Goal: Task Accomplishment & Management: Use online tool/utility

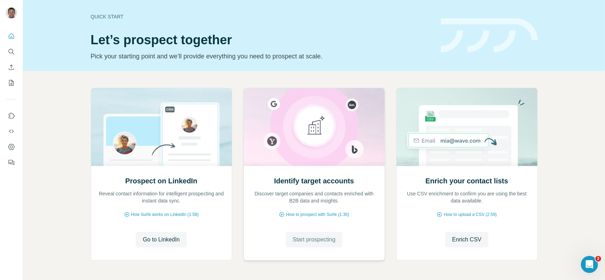
click at [321, 242] on span "Start prospecting" at bounding box center [314, 240] width 43 height 9
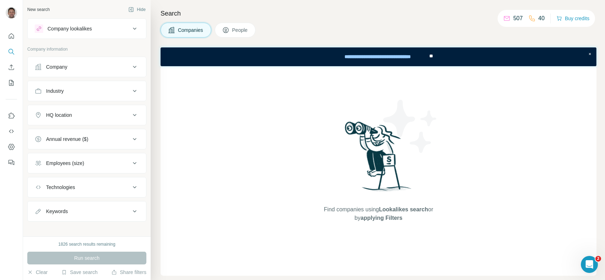
click at [61, 69] on div "Company" at bounding box center [56, 66] width 21 height 7
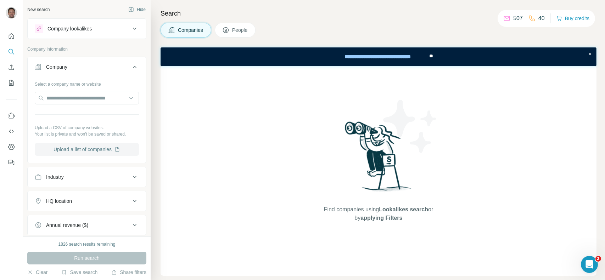
click at [93, 151] on button "Upload a list of companies" at bounding box center [87, 149] width 104 height 13
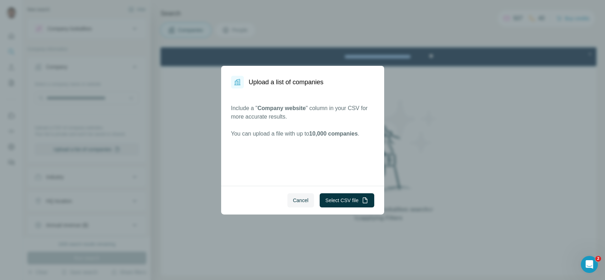
click at [348, 208] on div "Cancel Select CSV file" at bounding box center [302, 200] width 163 height 29
click at [344, 204] on button "Select CSV file" at bounding box center [347, 201] width 54 height 14
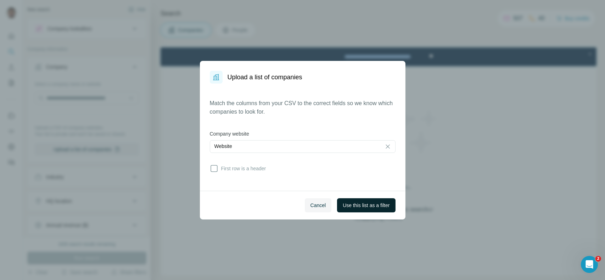
click at [364, 202] on span "Use this list as a filter" at bounding box center [366, 205] width 47 height 7
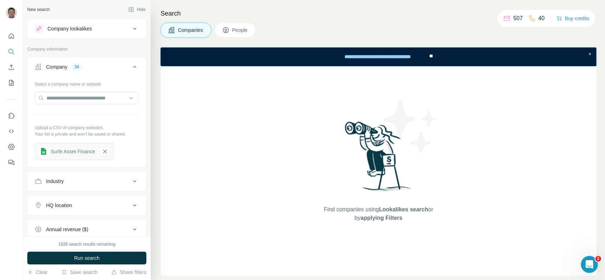
click at [130, 63] on icon at bounding box center [134, 67] width 9 height 9
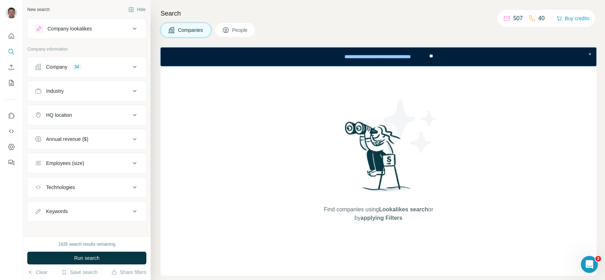
click at [99, 88] on div "Industry" at bounding box center [83, 91] width 96 height 7
click at [248, 35] on button "People" at bounding box center [235, 30] width 41 height 15
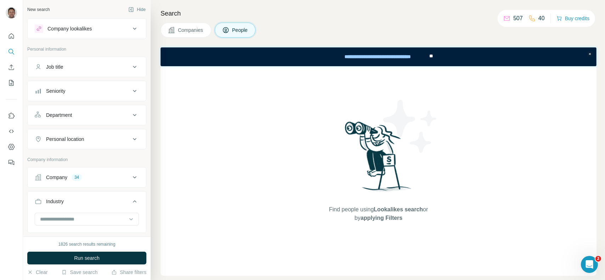
click at [113, 134] on button "Personal location" at bounding box center [87, 139] width 118 height 17
click at [88, 154] on input "text" at bounding box center [87, 157] width 104 height 13
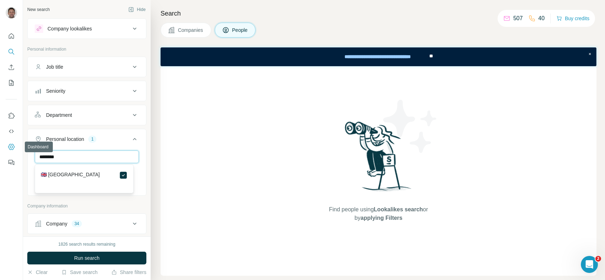
drag, startPoint x: 78, startPoint y: 155, endPoint x: 11, endPoint y: 151, distance: 66.8
click at [11, 151] on div "New search Hide Company lookalikes Personal information Job title Seniority Dep…" at bounding box center [302, 140] width 605 height 280
click at [51, 153] on input "****" at bounding box center [87, 157] width 104 height 13
click at [17, 153] on div "New search Hide Company lookalikes Personal information Job title Seniority Dep…" at bounding box center [302, 140] width 605 height 280
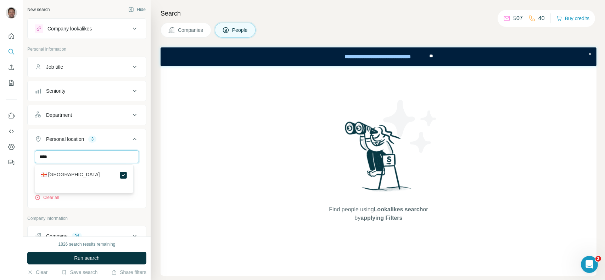
drag, startPoint x: 88, startPoint y: 158, endPoint x: 15, endPoint y: 154, distance: 73.6
click at [15, 154] on div "New search Hide Company lookalikes Personal information Job title Seniority Dep…" at bounding box center [302, 140] width 605 height 280
type input "******"
click at [119, 175] on div "🇮🇲 [GEOGRAPHIC_DATA]" at bounding box center [84, 175] width 87 height 9
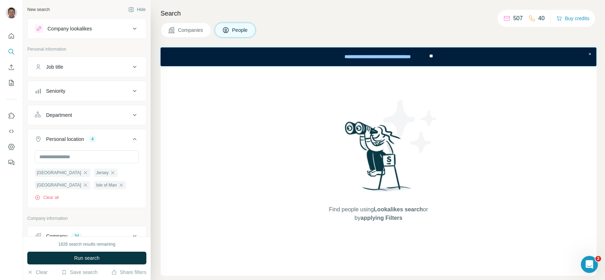
click at [139, 209] on div "Company lookalikes Personal information Job title Seniority Department Personal…" at bounding box center [86, 234] width 119 height 433
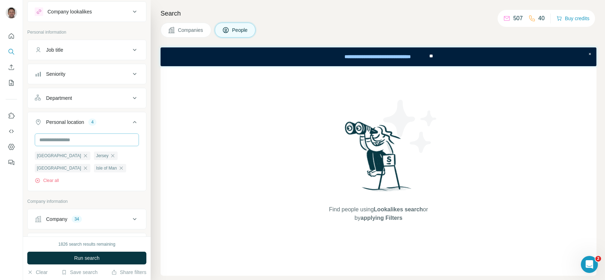
scroll to position [17, 0]
click at [83, 155] on icon "button" at bounding box center [86, 157] width 6 height 6
click at [110, 155] on icon "button" at bounding box center [113, 157] width 6 height 6
click at [55, 155] on icon "button" at bounding box center [53, 156] width 3 height 3
click at [63, 156] on icon "button" at bounding box center [62, 157] width 6 height 6
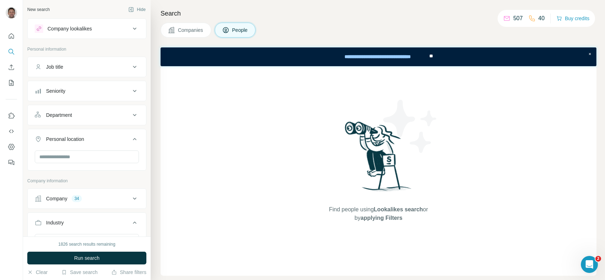
click at [78, 67] on div "Job title" at bounding box center [83, 66] width 96 height 7
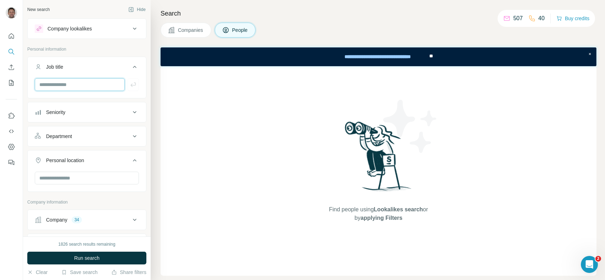
click at [65, 83] on input "text" at bounding box center [80, 84] width 90 height 13
type input "**********"
click at [130, 86] on icon "button" at bounding box center [133, 84] width 7 height 7
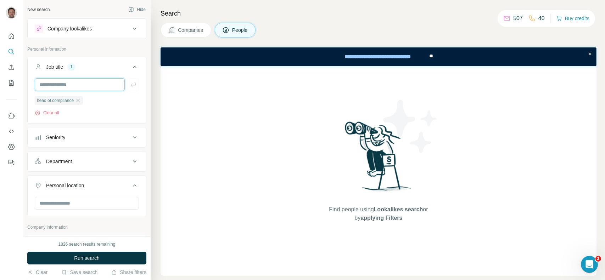
click at [97, 82] on input "text" at bounding box center [80, 84] width 90 height 13
type input "****"
click at [134, 83] on div "**** head of compliance Clear all" at bounding box center [87, 100] width 118 height 44
click at [130, 84] on icon "button" at bounding box center [132, 85] width 5 height 4
click at [96, 81] on input "text" at bounding box center [80, 84] width 90 height 13
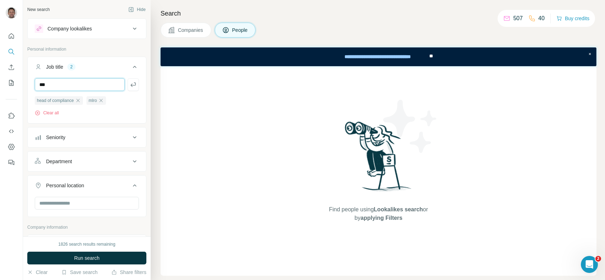
drag, startPoint x: 77, startPoint y: 84, endPoint x: 9, endPoint y: 77, distance: 69.1
click at [9, 77] on div "New search Hide Company lookalikes Personal information Job title 2 *** head of…" at bounding box center [302, 140] width 605 height 280
type input "**********"
click at [130, 88] on icon "button" at bounding box center [133, 84] width 7 height 7
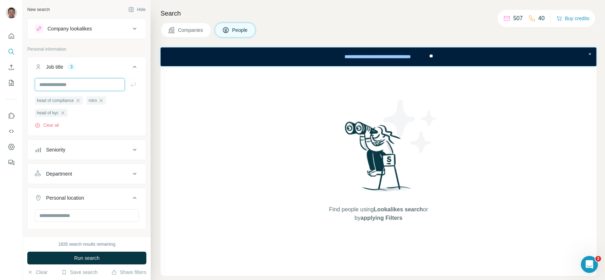
click at [104, 87] on input "text" at bounding box center [80, 84] width 90 height 13
click at [103, 87] on input "text" at bounding box center [80, 84] width 90 height 13
type input "**********"
click at [130, 82] on icon "button" at bounding box center [133, 84] width 7 height 7
click at [97, 83] on input "text" at bounding box center [80, 84] width 90 height 13
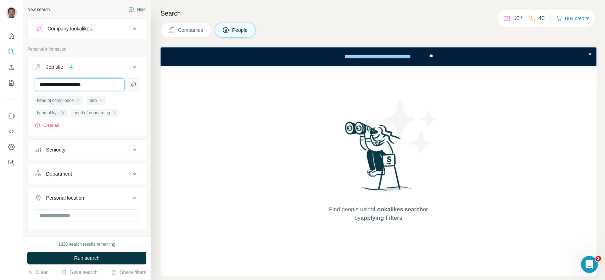
type input "**********"
click at [130, 85] on icon "button" at bounding box center [132, 85] width 5 height 4
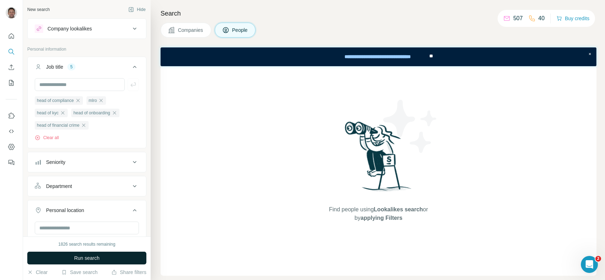
click at [85, 260] on span "Run search" at bounding box center [87, 258] width 26 height 7
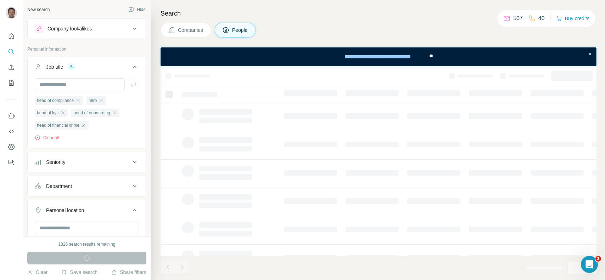
click at [430, 55] on span "**" at bounding box center [431, 55] width 4 height 5
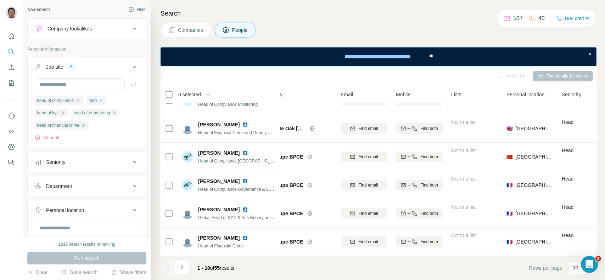
scroll to position [0, 23]
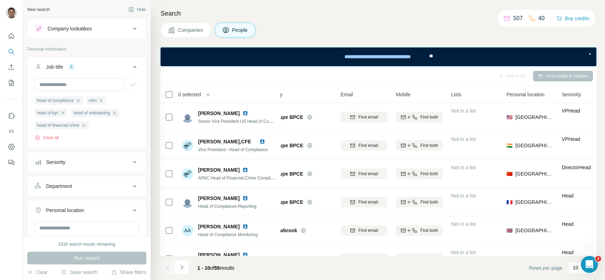
click at [522, 95] on span "Personal location" at bounding box center [526, 94] width 38 height 7
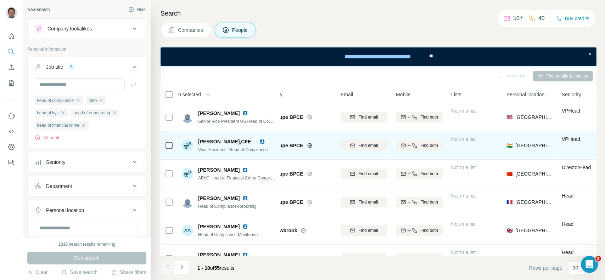
scroll to position [134, 23]
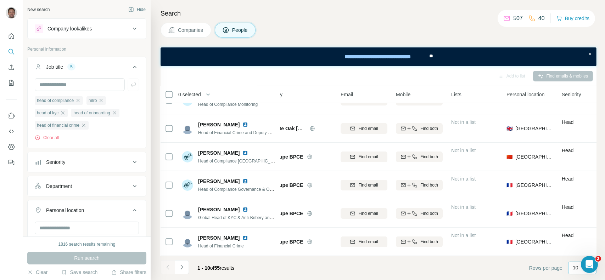
click at [577, 269] on p "10" at bounding box center [576, 267] width 6 height 7
click at [577, 215] on p "60" at bounding box center [577, 214] width 6 height 7
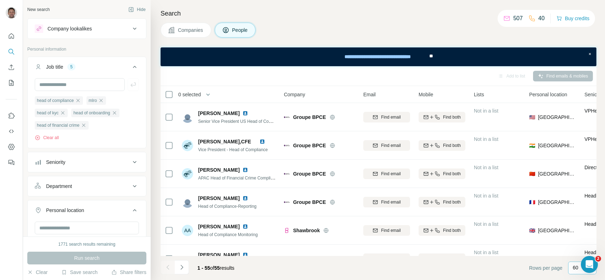
click at [547, 94] on span "Personal location" at bounding box center [548, 94] width 38 height 7
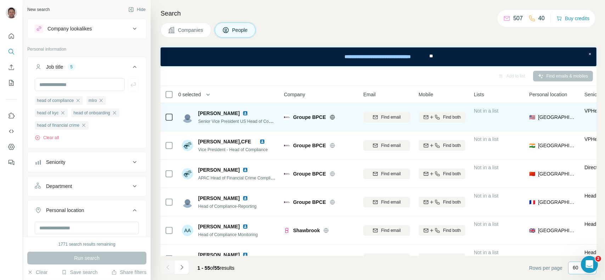
click at [554, 127] on td "🇺🇸 [GEOGRAPHIC_DATA]" at bounding box center [552, 117] width 55 height 28
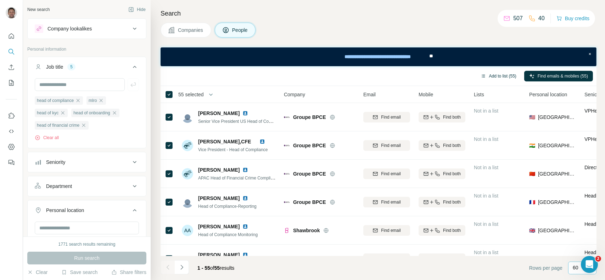
click at [506, 74] on button "Add to list (55)" at bounding box center [499, 76] width 46 height 11
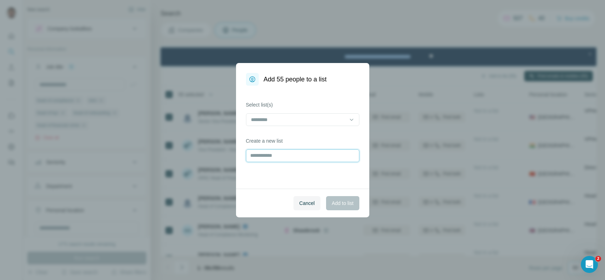
click at [289, 162] on input "text" at bounding box center [302, 156] width 113 height 13
type input "**********"
click at [344, 201] on span "Add to list" at bounding box center [343, 203] width 22 height 7
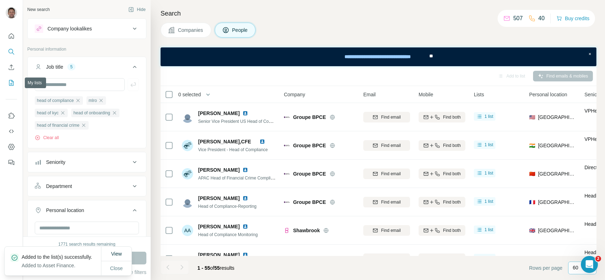
click at [16, 86] on button "My lists" at bounding box center [11, 83] width 11 height 13
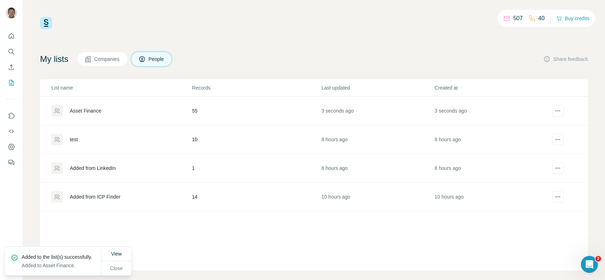
click at [85, 110] on div "Asset Finance" at bounding box center [86, 110] width 32 height 7
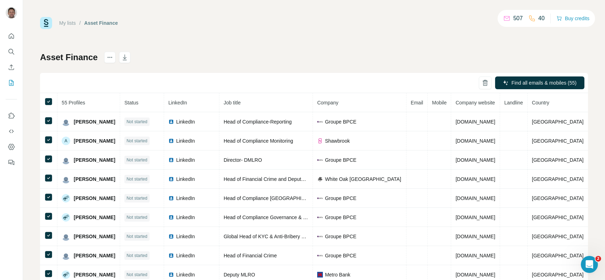
click at [186, 38] on div "My lists / Asset Finance 507 40 Buy credits Asset Finance Find all emails & mob…" at bounding box center [314, 148] width 548 height 263
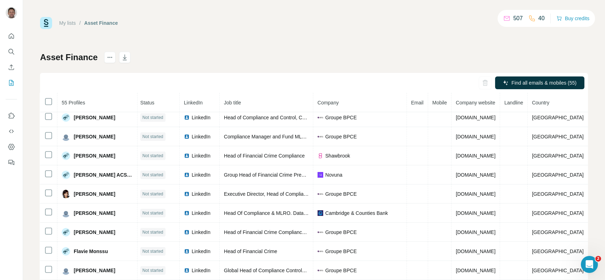
scroll to position [0, 4]
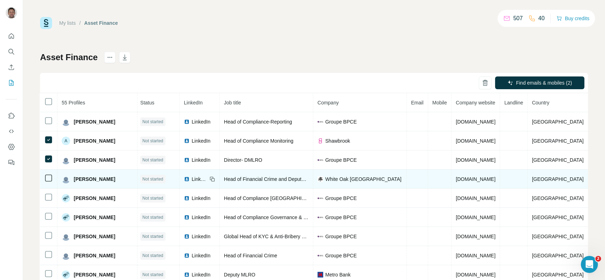
click at [44, 181] on icon at bounding box center [48, 178] width 9 height 9
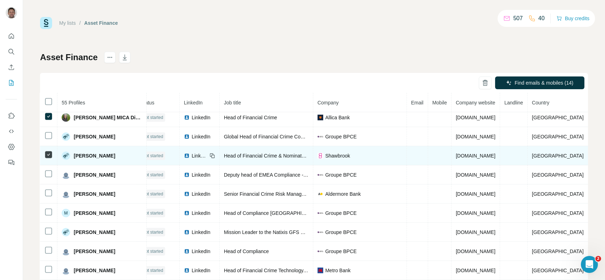
scroll to position [599, 18]
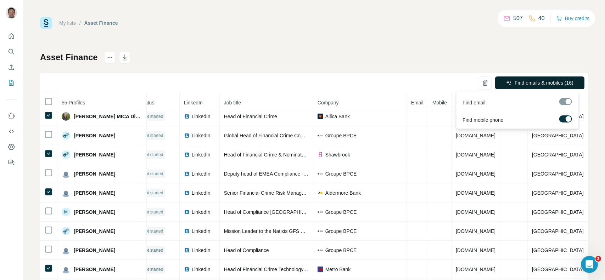
click at [508, 80] on button "Find emails & mobiles (16)" at bounding box center [539, 83] width 89 height 13
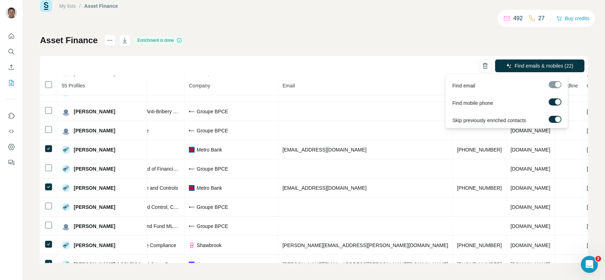
scroll to position [0, 0]
click at [545, 66] on span "Find emails & mobiles (22)" at bounding box center [544, 65] width 59 height 7
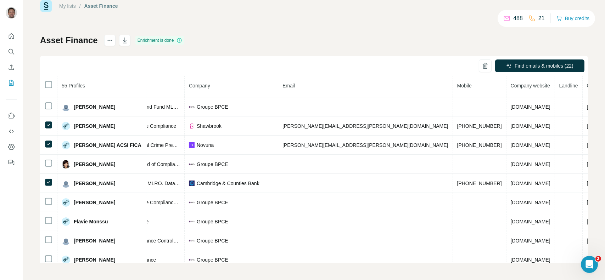
scroll to position [0, 140]
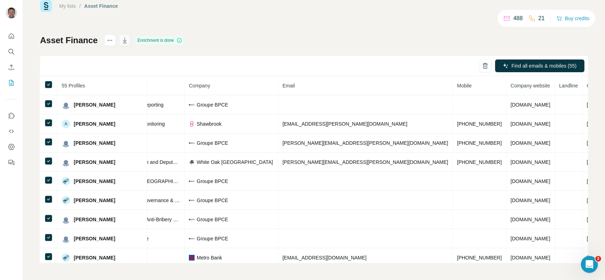
click at [126, 40] on icon "button" at bounding box center [124, 40] width 7 height 7
